Goal: Task Accomplishment & Management: Manage account settings

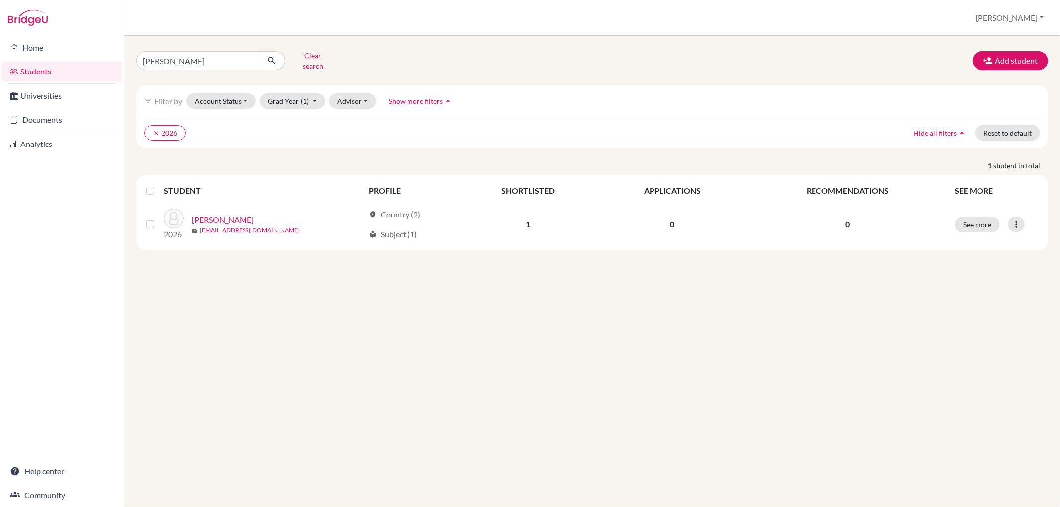
click at [239, 410] on div "[PERSON_NAME] search Add student filter_list Filter by Account Status Active ac…" at bounding box center [592, 272] width 936 height 472
click at [309, 52] on button "Clear search" at bounding box center [312, 61] width 55 height 26
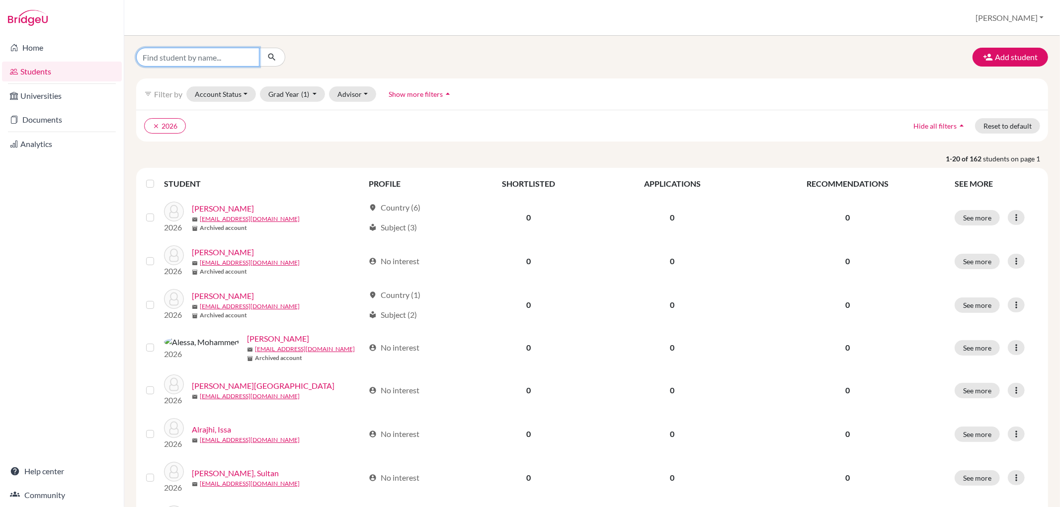
click at [178, 57] on input "Find student by name..." at bounding box center [197, 57] width 123 height 19
type input "sade"
click at [274, 55] on icon "submit" at bounding box center [272, 57] width 10 height 10
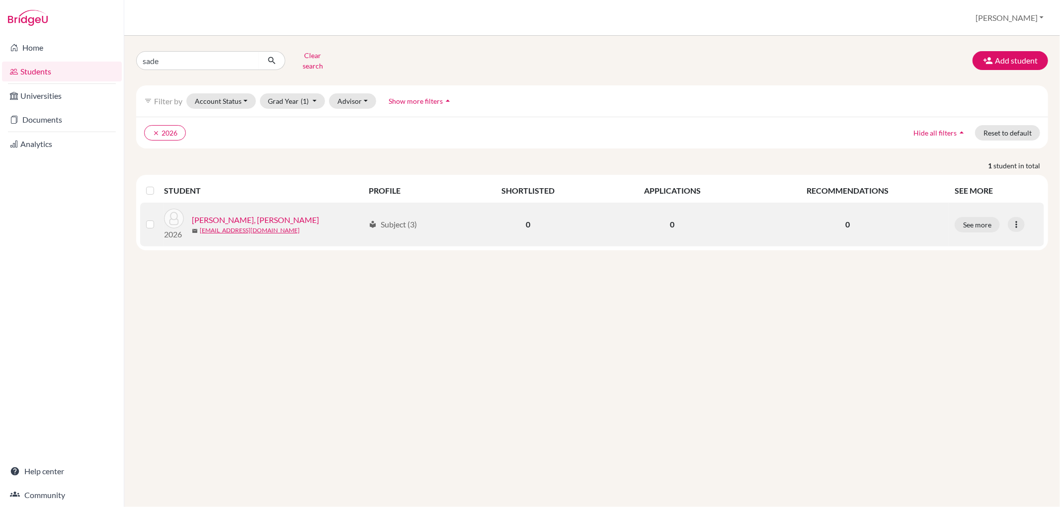
click at [206, 214] on link "[PERSON_NAME], [PERSON_NAME]" at bounding box center [255, 220] width 127 height 12
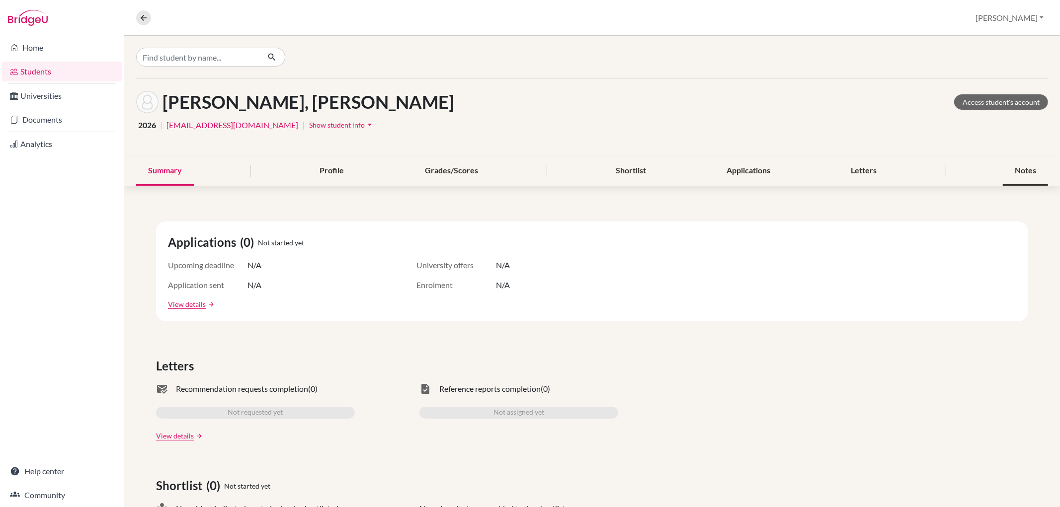
click at [1029, 167] on div "Notes" at bounding box center [1025, 171] width 45 height 29
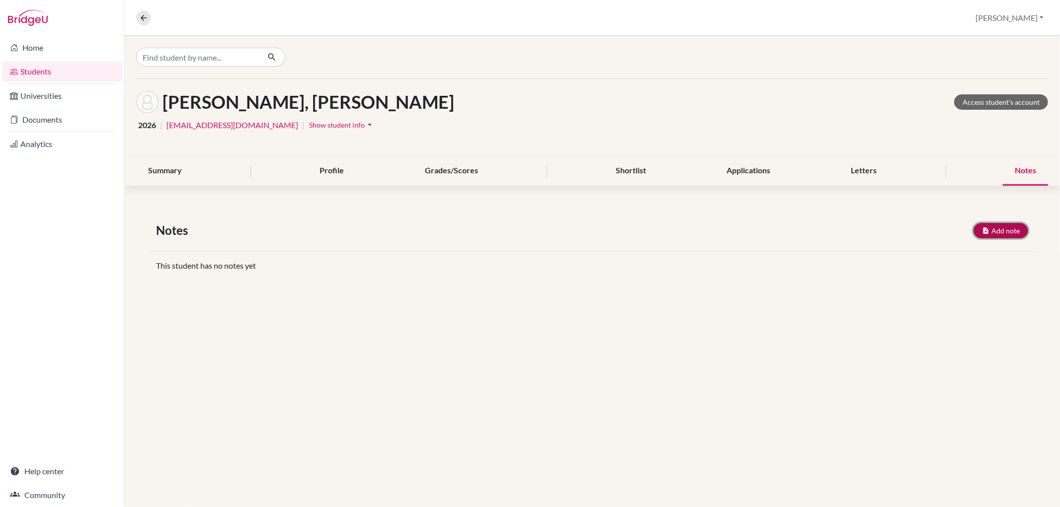
drag, startPoint x: 1014, startPoint y: 229, endPoint x: 985, endPoint y: 217, distance: 31.9
click at [1015, 228] on button "Add note" at bounding box center [1001, 230] width 55 height 15
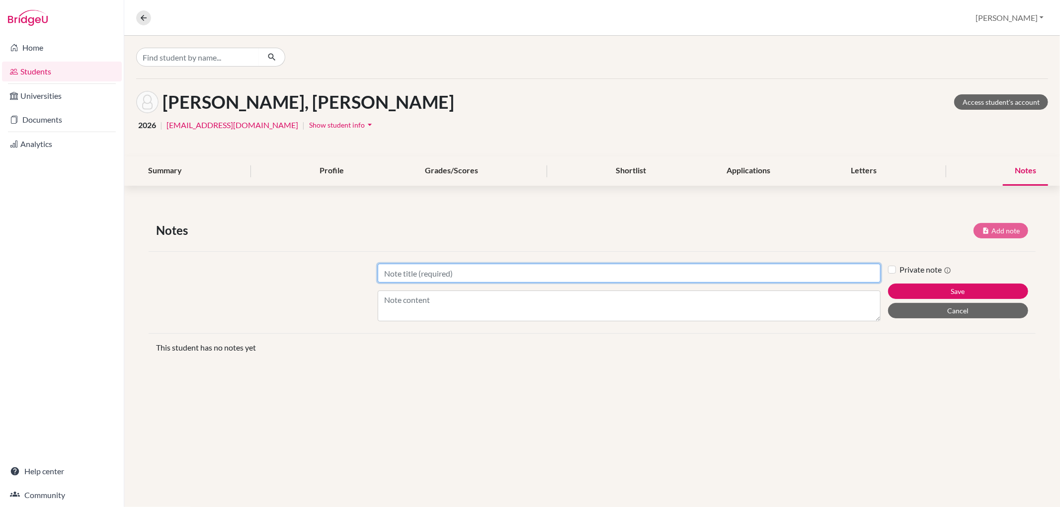
click at [465, 268] on input "Title" at bounding box center [629, 273] width 502 height 19
type input "Future planning"
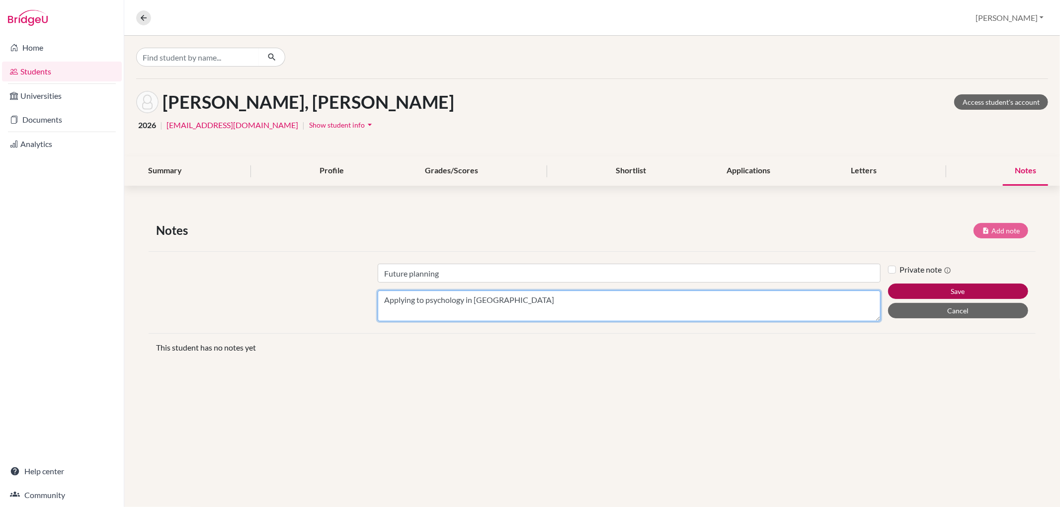
type textarea "Applying to psychology in [GEOGRAPHIC_DATA]"
click at [926, 296] on button "Save" at bounding box center [958, 291] width 140 height 15
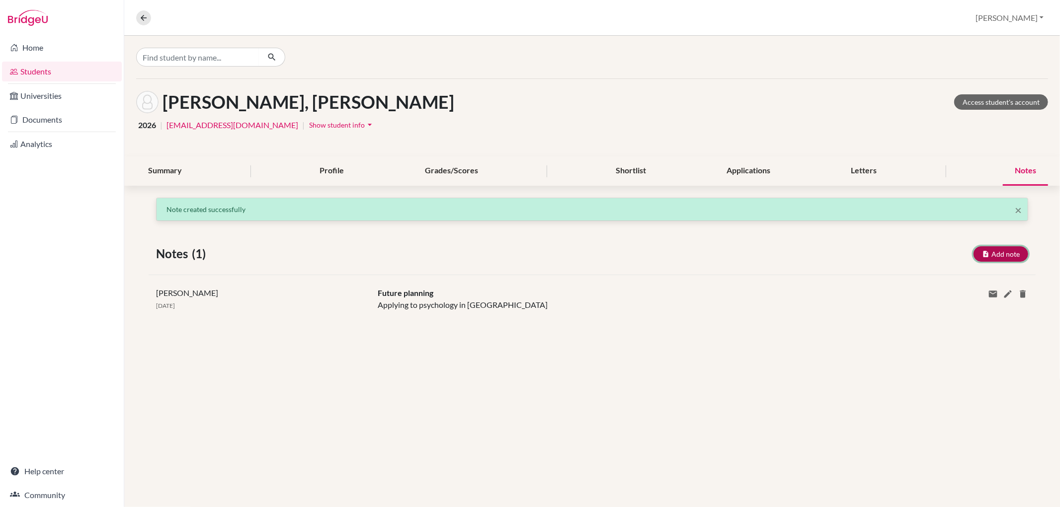
click at [991, 249] on button "Add note" at bounding box center [1001, 253] width 55 height 15
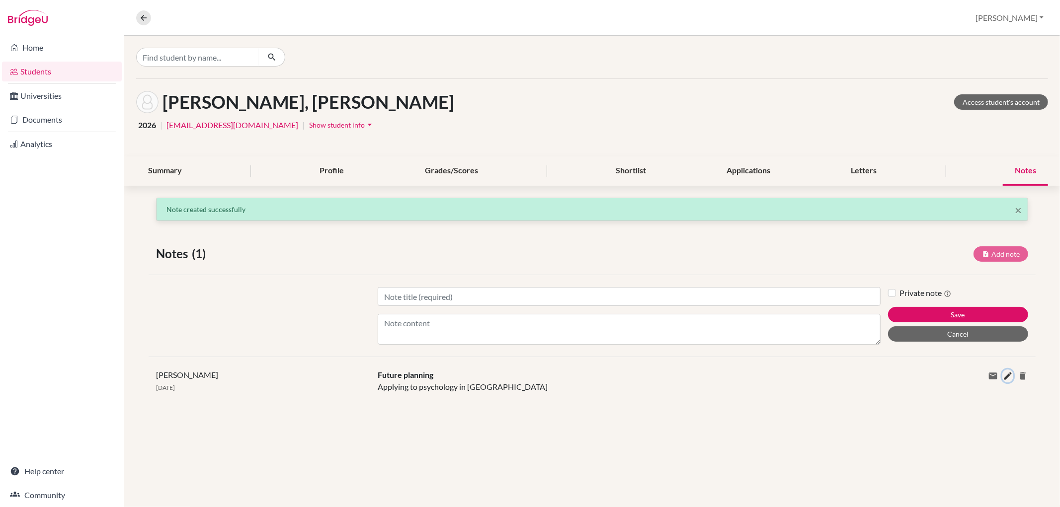
click at [1003, 372] on icon at bounding box center [1008, 376] width 10 height 10
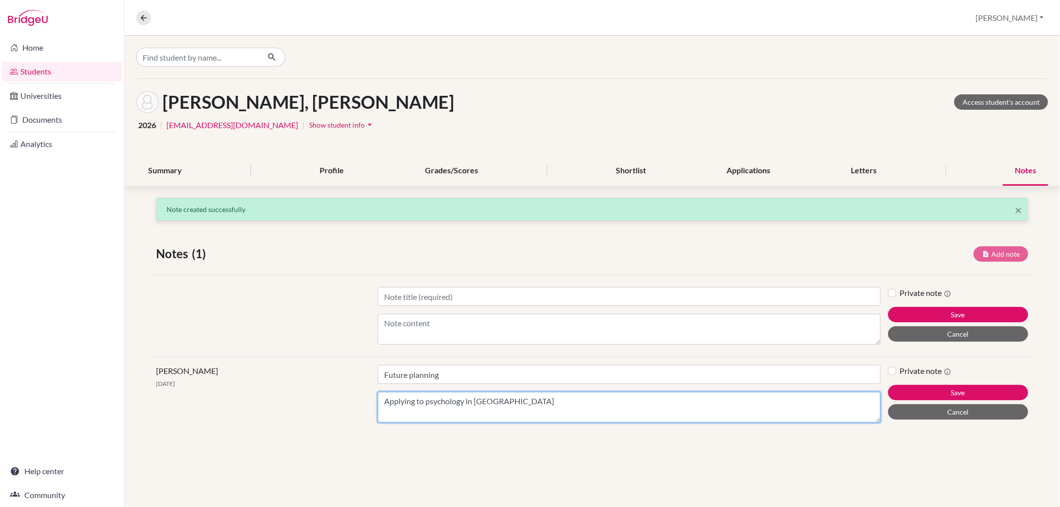
click at [545, 398] on textarea "Applying to psychology in [GEOGRAPHIC_DATA]" at bounding box center [629, 407] width 502 height 31
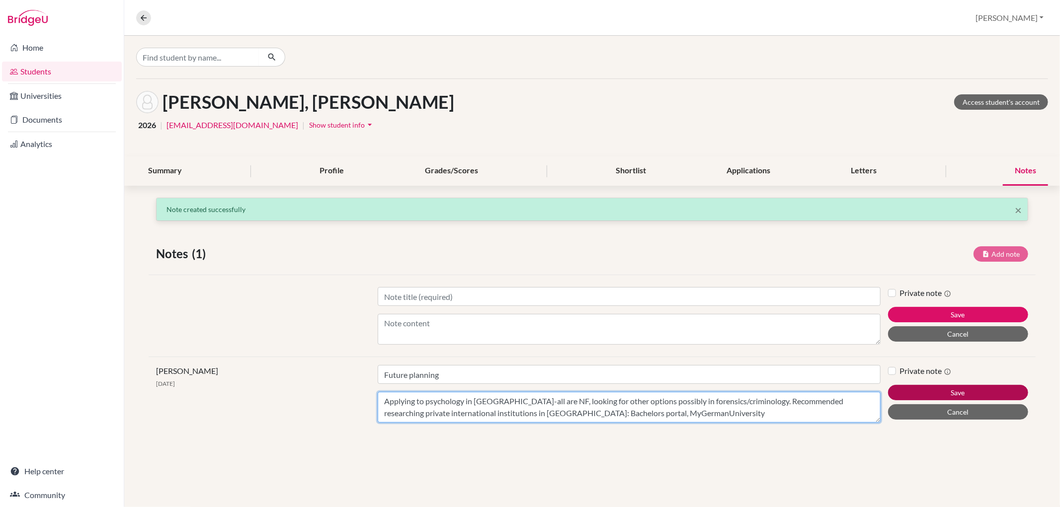
type textarea "Applying to psychology in [GEOGRAPHIC_DATA]-all are NF, looking for other optio…"
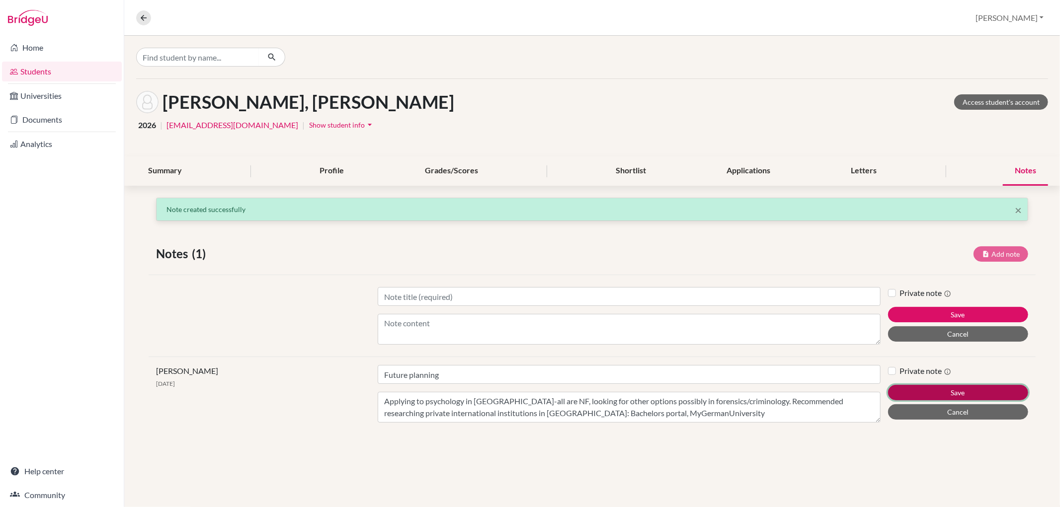
click at [932, 390] on button "Save" at bounding box center [958, 392] width 140 height 15
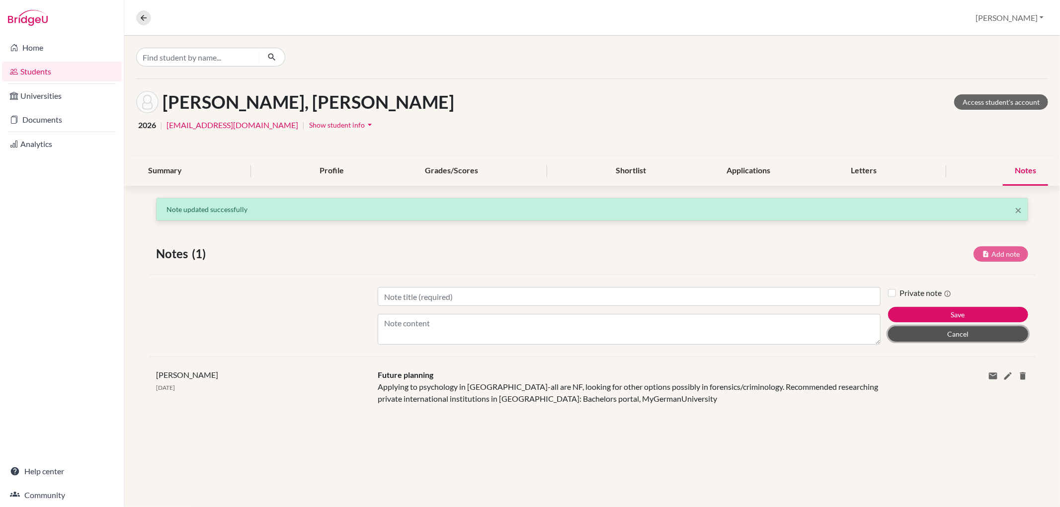
click at [951, 334] on button "Cancel" at bounding box center [958, 334] width 140 height 15
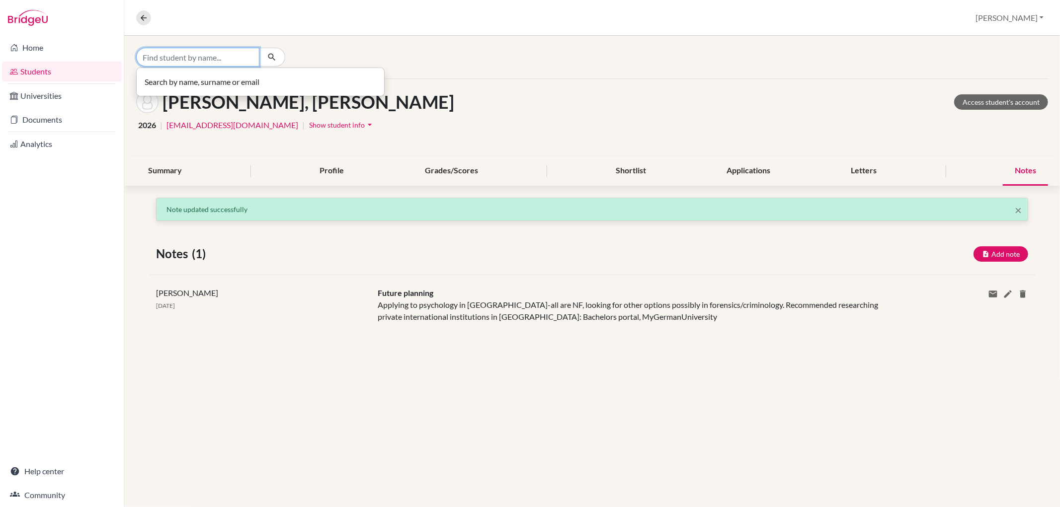
click at [166, 63] on input "Find student by name..." at bounding box center [197, 57] width 123 height 19
type input "vanya"
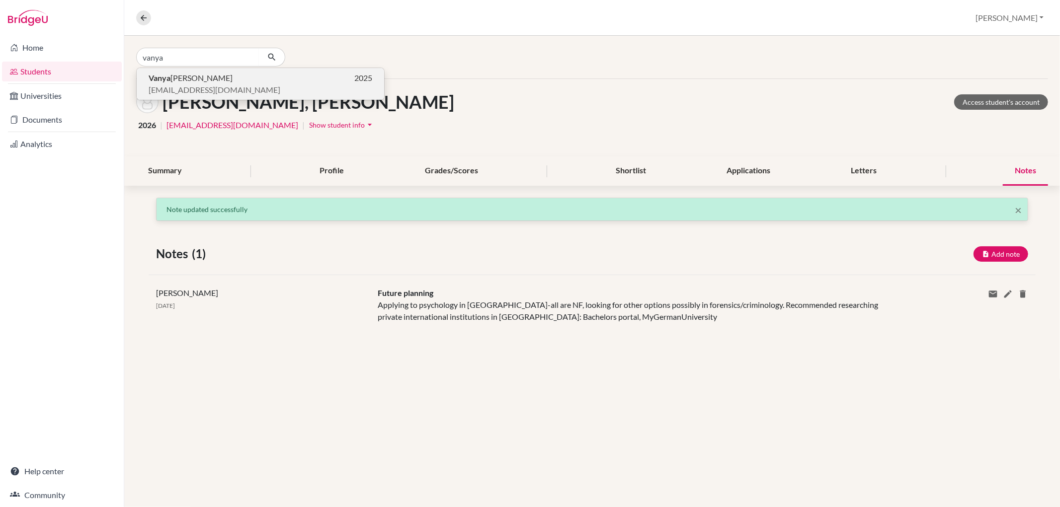
click at [167, 77] on b "Vanya" at bounding box center [160, 77] width 22 height 9
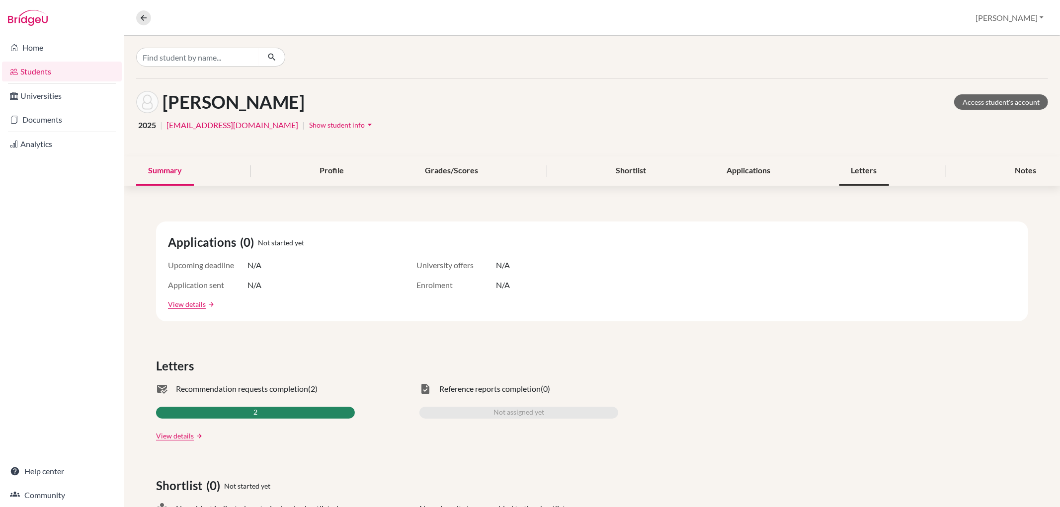
click at [862, 164] on div "Letters" at bounding box center [864, 171] width 50 height 29
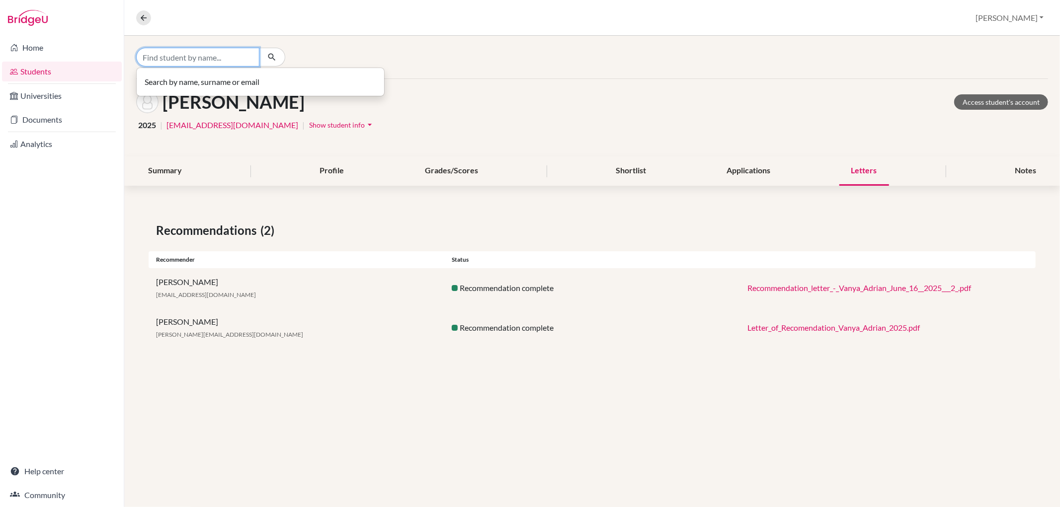
click at [214, 62] on input "Find student by name..." at bounding box center [197, 57] width 123 height 19
type input "i"
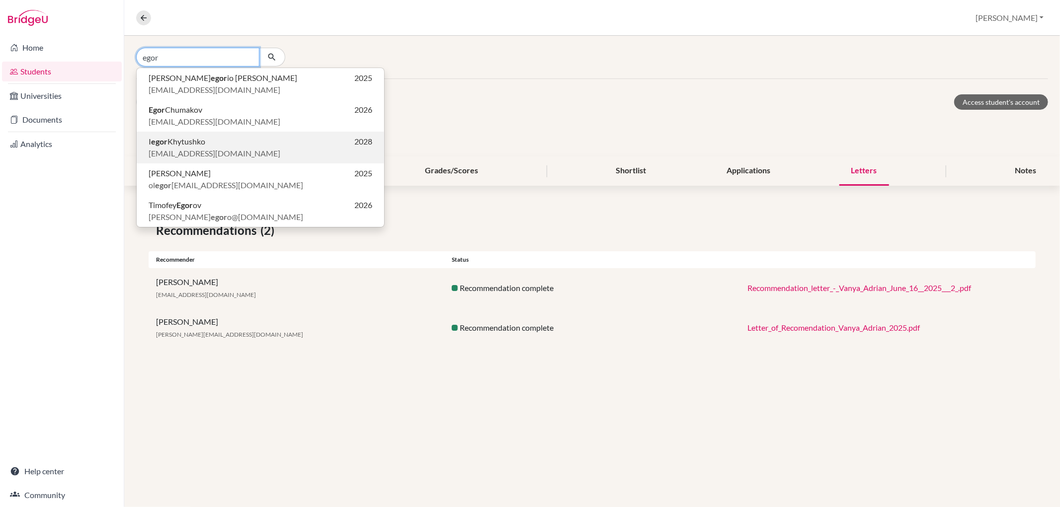
type input "egor"
click at [196, 140] on span "I egor Khytushko" at bounding box center [177, 142] width 57 height 12
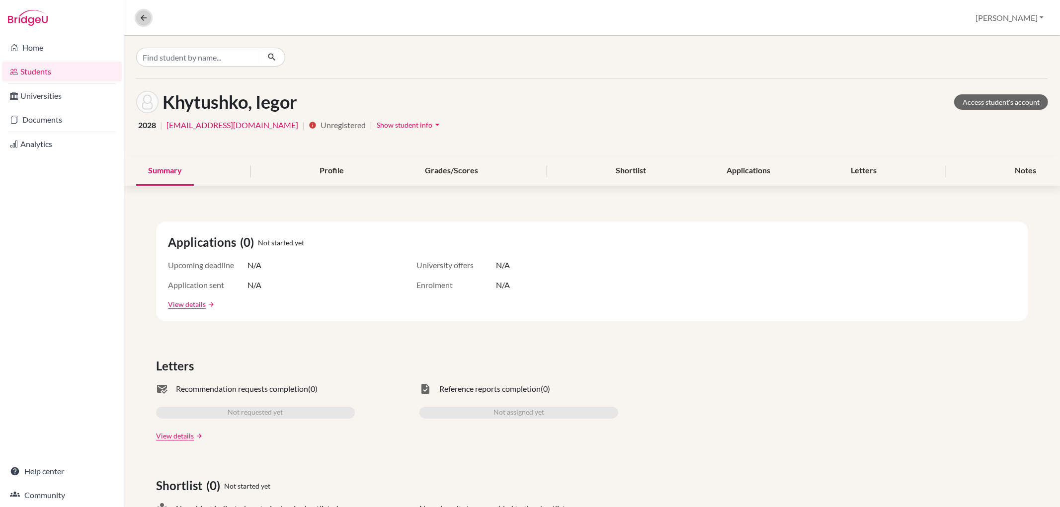
click at [146, 18] on icon at bounding box center [143, 17] width 9 height 9
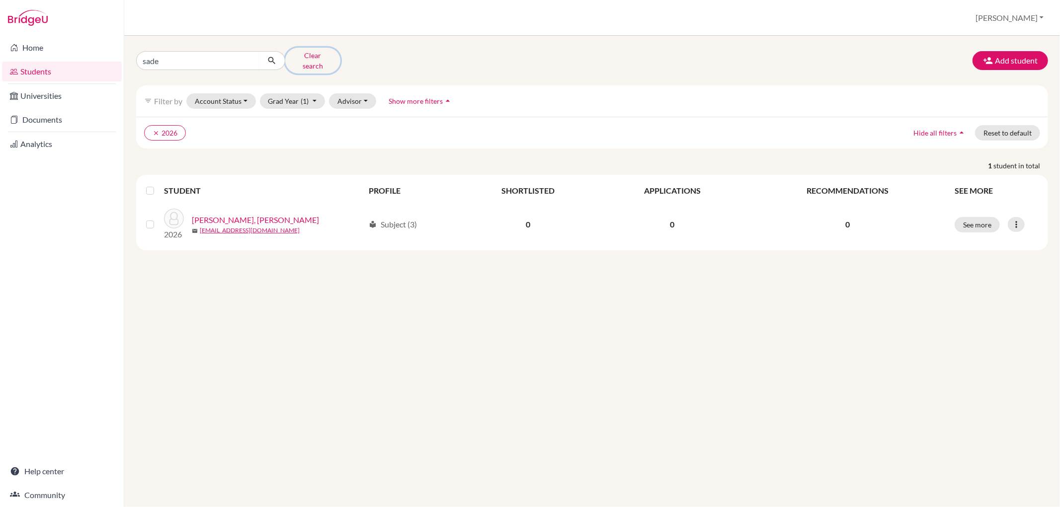
click at [320, 55] on button "Clear search" at bounding box center [312, 61] width 55 height 26
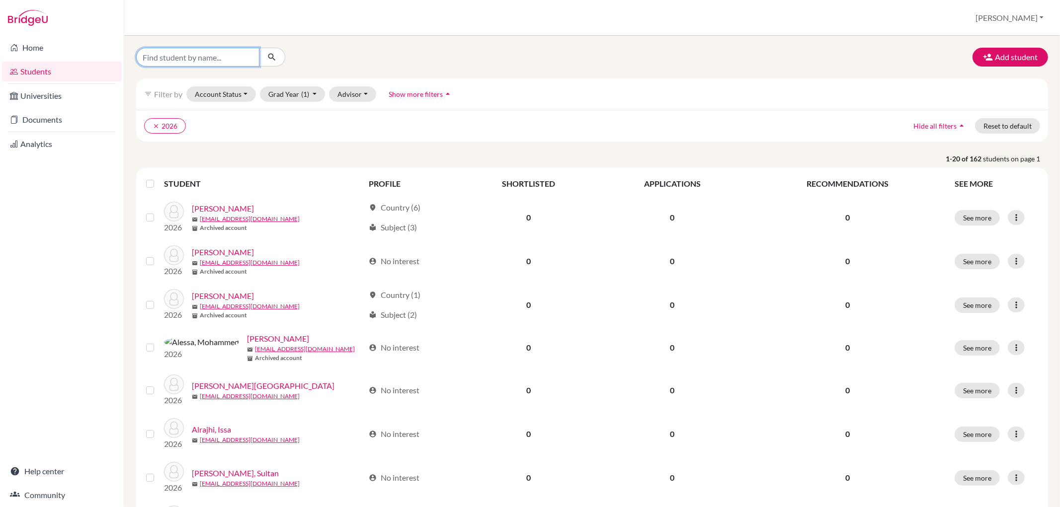
click at [252, 50] on input "Find student by name..." at bounding box center [197, 57] width 123 height 19
type input "vanya"
click button "submit" at bounding box center [272, 57] width 26 height 19
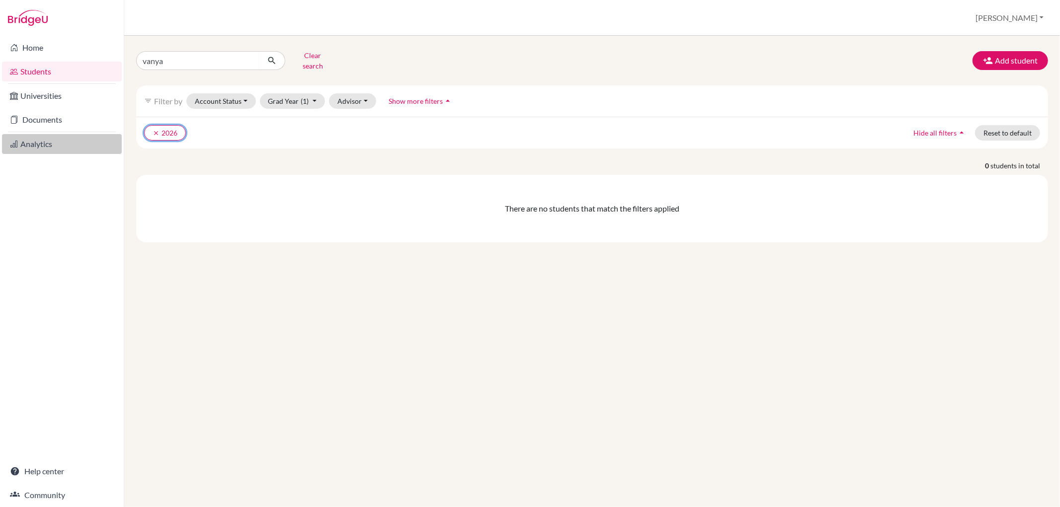
drag, startPoint x: 155, startPoint y: 118, endPoint x: 109, endPoint y: 136, distance: 49.1
click at [152, 125] on button "clear 2026" at bounding box center [165, 132] width 42 height 15
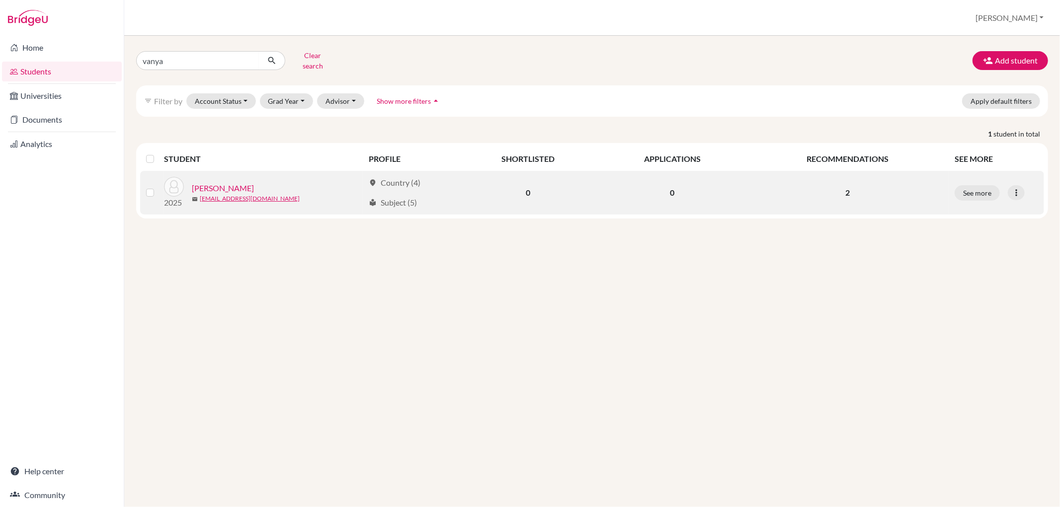
click at [211, 177] on div "2025 [PERSON_NAME], Vanya mail [EMAIL_ADDRESS][DOMAIN_NAME]" at bounding box center [261, 193] width 208 height 32
